Goal: Navigation & Orientation: Find specific page/section

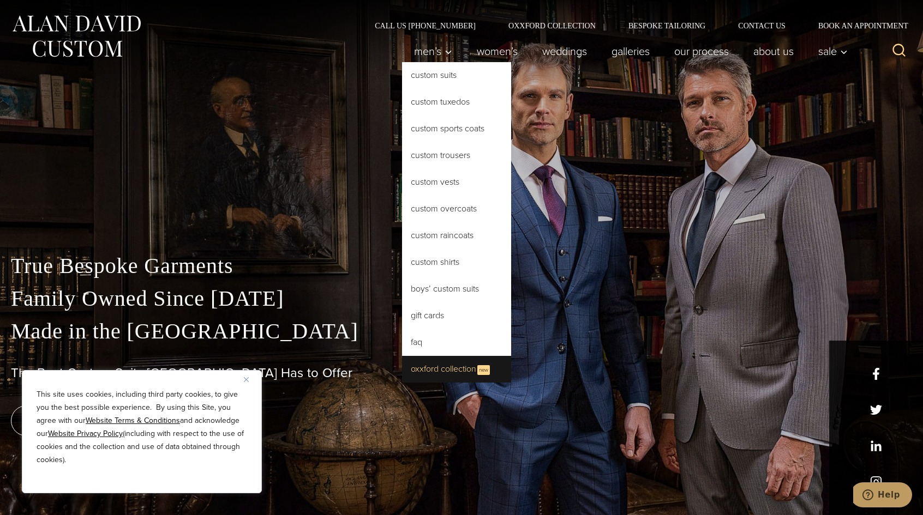
click at [449, 367] on link "Oxxford Collection New" at bounding box center [456, 369] width 109 height 27
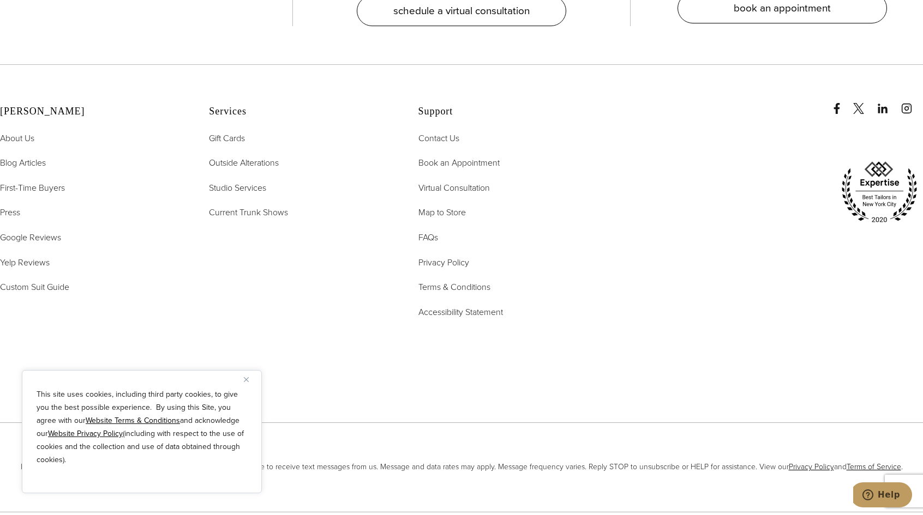
scroll to position [4701, 0]
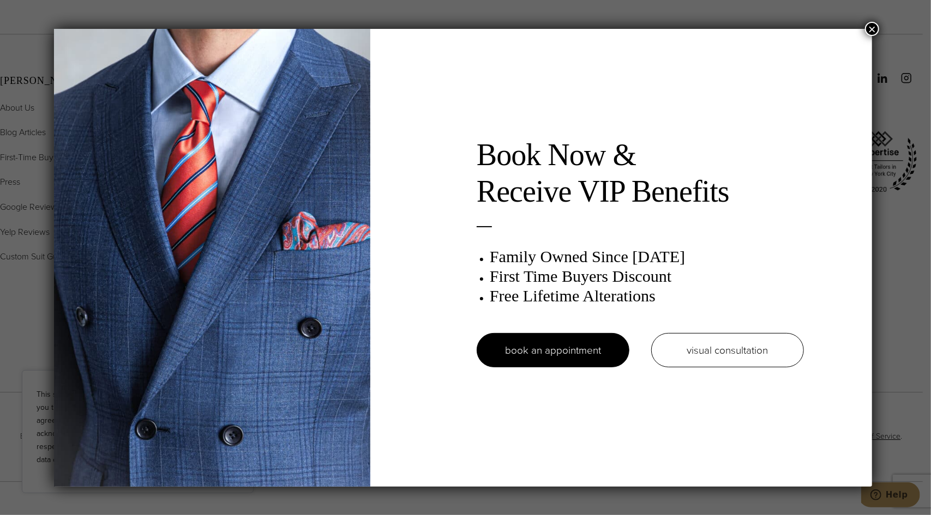
click at [875, 28] on button "×" at bounding box center [872, 29] width 14 height 14
